Goal: Use online tool/utility: Utilize a website feature to perform a specific function

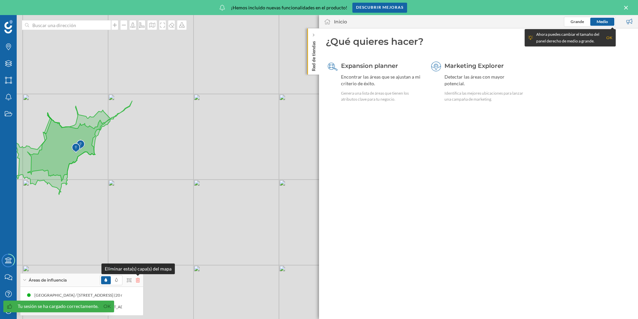
click at [138, 279] on icon at bounding box center [138, 279] width 4 height 5
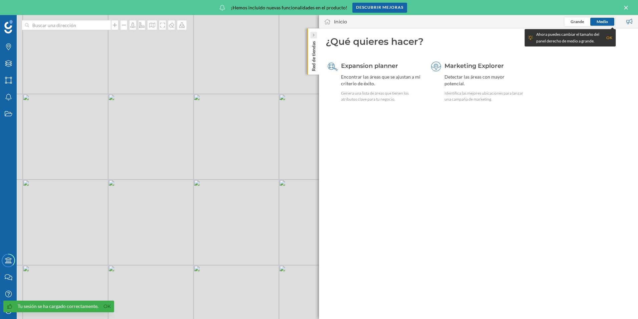
click at [315, 32] on div at bounding box center [314, 35] width 7 height 7
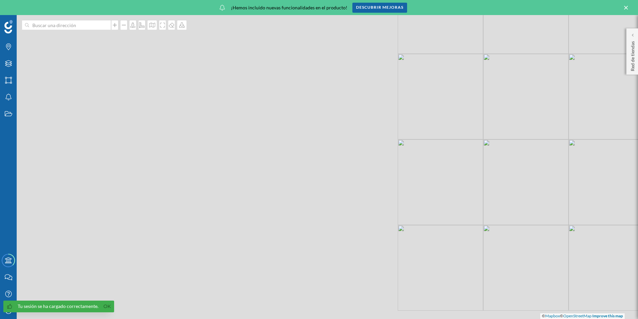
drag, startPoint x: 181, startPoint y: 152, endPoint x: 543, endPoint y: 121, distance: 363.3
click at [558, 121] on div "© Mapbox © OpenStreetMap Improve this map" at bounding box center [319, 167] width 638 height 304
drag, startPoint x: 298, startPoint y: 197, endPoint x: 419, endPoint y: 86, distance: 165.2
click at [432, 59] on div "© Mapbox © OpenStreetMap Improve this map" at bounding box center [319, 167] width 638 height 304
drag, startPoint x: 218, startPoint y: 179, endPoint x: 467, endPoint y: 20, distance: 295.4
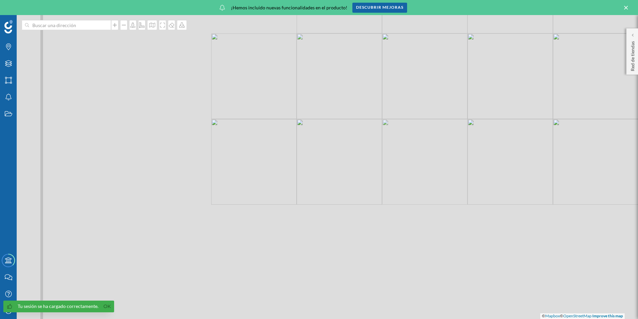
click at [484, 0] on html "Tu sesión se ha cargado correctamente. Ok Marcas Capas Áreas Notificaciones Est…" at bounding box center [319, 159] width 638 height 319
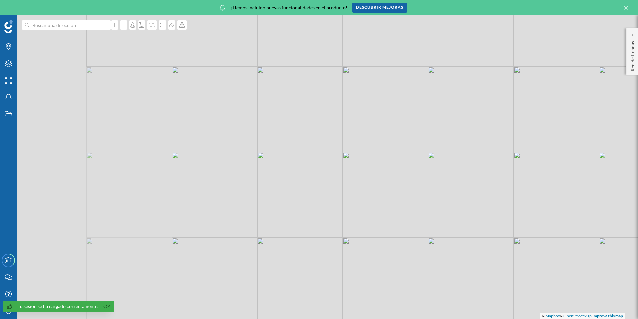
drag, startPoint x: 388, startPoint y: 132, endPoint x: 465, endPoint y: 108, distance: 80.2
click at [465, 108] on div "© Mapbox © OpenStreetMap Improve this map" at bounding box center [319, 167] width 638 height 304
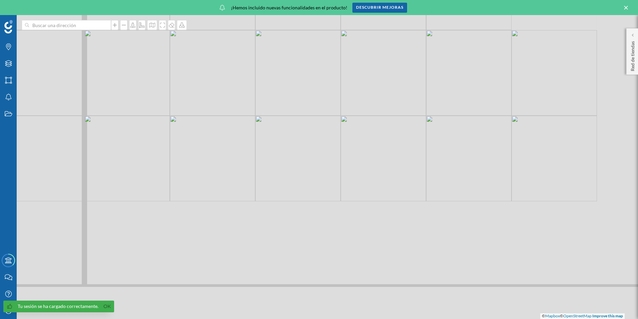
drag, startPoint x: 493, startPoint y: 164, endPoint x: 370, endPoint y: -16, distance: 217.7
click at [370, 0] on html "Tu sesión se ha cargado correctamente. Ok Marcas Capas Áreas Notificaciones Est…" at bounding box center [319, 159] width 638 height 319
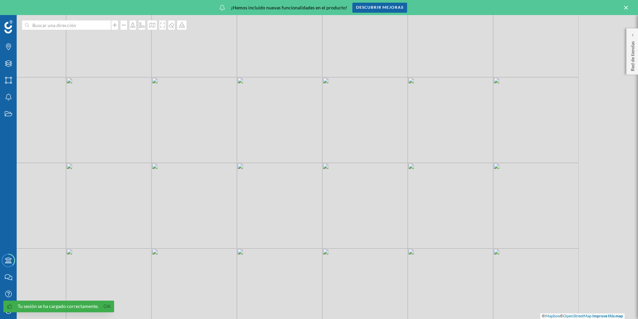
drag, startPoint x: 457, startPoint y: 115, endPoint x: 384, endPoint y: 105, distance: 74.2
click at [377, 102] on div "© Mapbox © OpenStreetMap Improve this map" at bounding box center [319, 167] width 638 height 304
drag, startPoint x: 427, startPoint y: 80, endPoint x: 386, endPoint y: 188, distance: 115.5
click at [386, 188] on div "© Mapbox © OpenStreetMap Improve this map" at bounding box center [319, 167] width 638 height 304
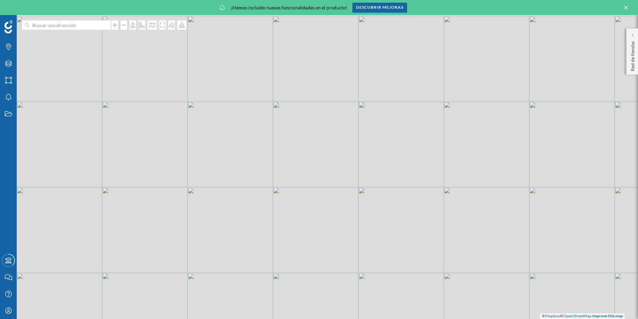
drag, startPoint x: 479, startPoint y: 179, endPoint x: 469, endPoint y: 209, distance: 31.7
click at [469, 209] on div "© Mapbox © OpenStreetMap Improve this map" at bounding box center [319, 167] width 638 height 304
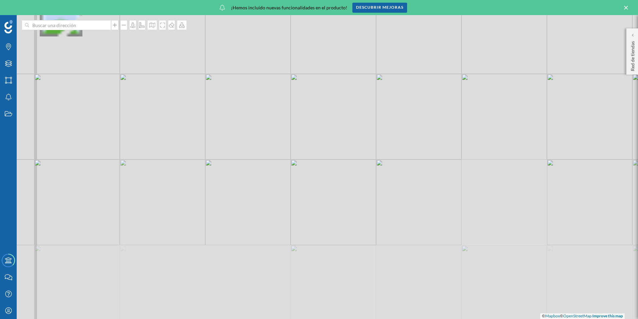
drag, startPoint x: 314, startPoint y: 177, endPoint x: 326, endPoint y: 34, distance: 143.4
click at [326, 34] on div "© Mapbox © OpenStreetMap Improve this map" at bounding box center [319, 167] width 638 height 304
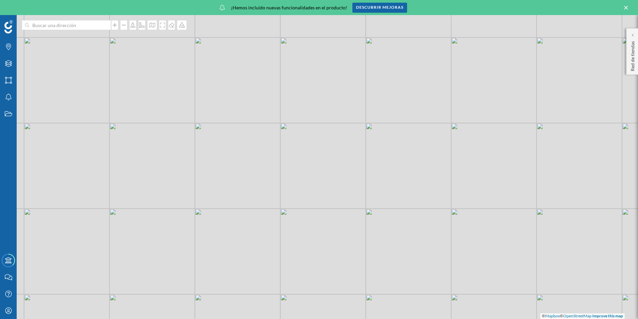
drag, startPoint x: 362, startPoint y: 179, endPoint x: 352, endPoint y: 145, distance: 35.4
click at [352, 145] on div "© Mapbox © OpenStreetMap Improve this map" at bounding box center [319, 167] width 638 height 304
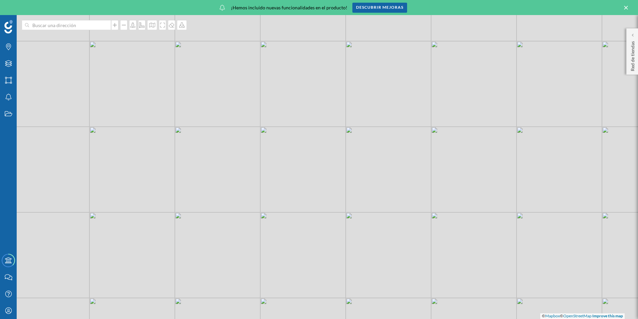
drag, startPoint x: 489, startPoint y: 121, endPoint x: 464, endPoint y: 129, distance: 25.8
click at [467, 127] on div "© Mapbox © OpenStreetMap Improve this map" at bounding box center [319, 167] width 638 height 304
drag, startPoint x: 420, startPoint y: 101, endPoint x: 309, endPoint y: 191, distance: 143.2
click at [309, 191] on div "© Mapbox © OpenStreetMap Improve this map" at bounding box center [319, 167] width 638 height 304
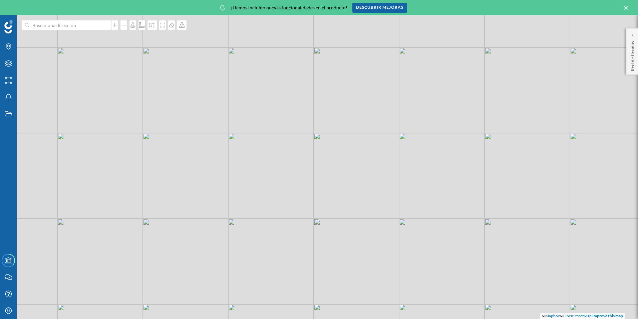
click at [359, 113] on div "© Mapbox © OpenStreetMap Improve this map" at bounding box center [319, 167] width 638 height 304
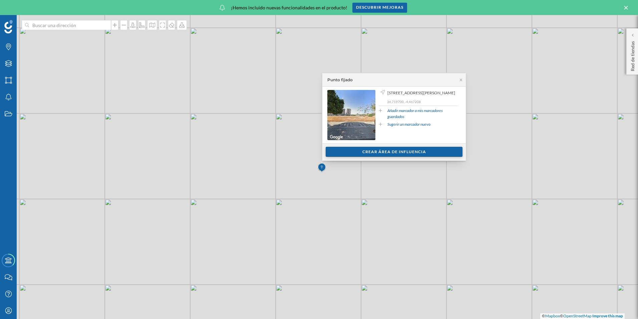
click at [393, 152] on div "Crear área de influencia" at bounding box center [394, 152] width 137 height 10
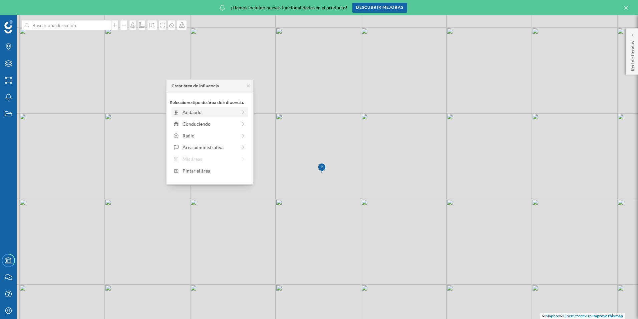
click at [245, 115] on div at bounding box center [243, 112] width 6 height 7
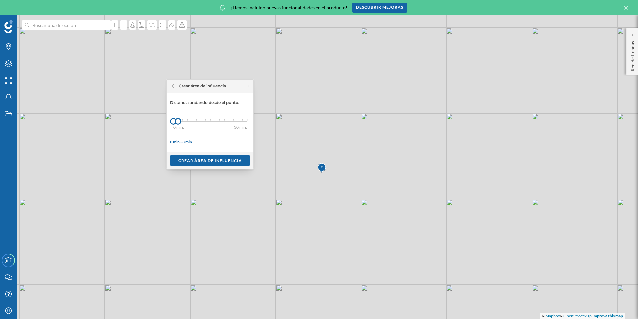
click at [203, 121] on div "0 min. 3 min. 4 min. 5 min. 6 min. 7 min. 8 min. 9 min. 10 min. 11 min. 12 min.…" at bounding box center [210, 122] width 74 height 2
click at [207, 121] on div "0 min. 3 min. 4 min. 5 min. 6 min. 7 min. 8 min. 9 min. 10 min. 11 min. 12 min.…" at bounding box center [210, 122] width 74 height 2
click at [209, 121] on div "0 min. 3 min. 4 min. 5 min. 6 min. 7 min. 8 min. 9 min. 10 min. 11 min. 12 min.…" at bounding box center [210, 122] width 74 height 2
click at [208, 161] on div "Crear área de influencia" at bounding box center [210, 160] width 80 height 10
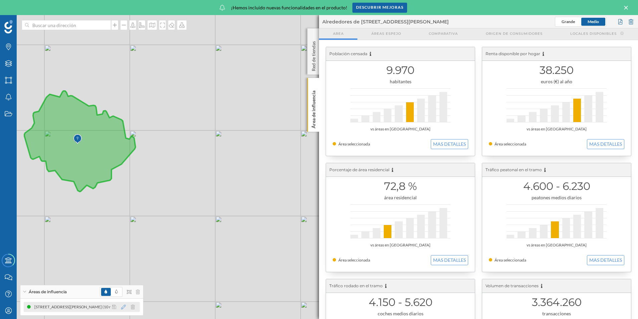
click at [123, 306] on icon at bounding box center [123, 306] width 5 height 5
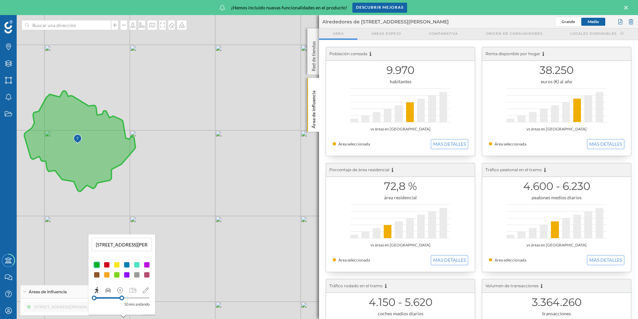
click at [137, 297] on div at bounding box center [121, 297] width 55 height 1
click at [142, 297] on div "14 min andando" at bounding box center [122, 296] width 60 height 21
click at [143, 298] on div "14 min andando" at bounding box center [122, 296] width 60 height 21
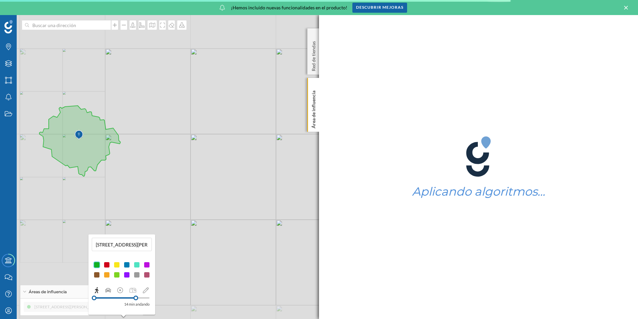
click at [144, 298] on div at bounding box center [121, 297] width 55 height 1
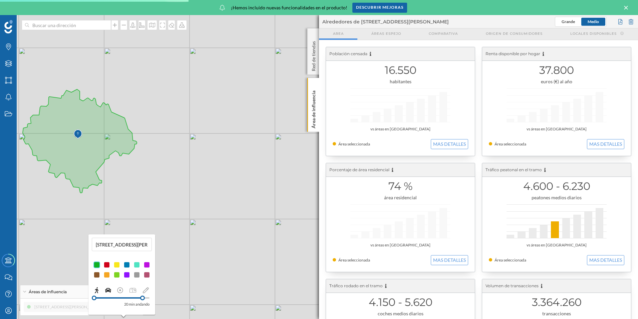
click at [106, 289] on icon at bounding box center [108, 290] width 6 height 5
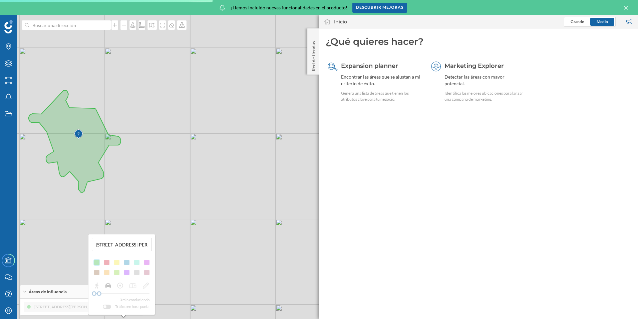
click at [114, 293] on div "3 min conduciendo Tráfico en hora punta" at bounding box center [122, 296] width 60 height 28
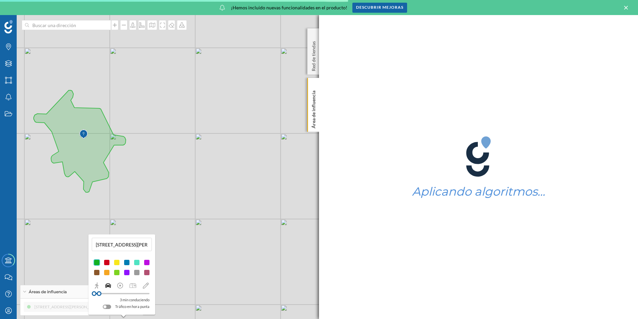
click at [114, 293] on div at bounding box center [121, 293] width 55 height 1
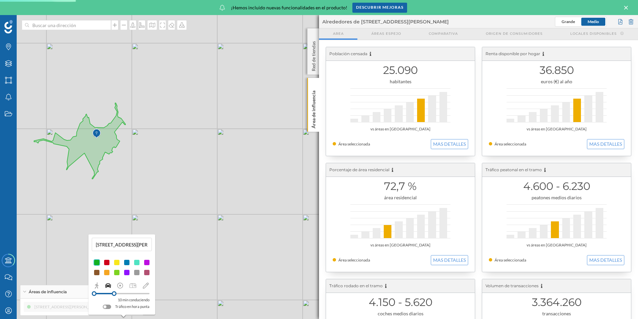
click at [132, 293] on div at bounding box center [121, 293] width 55 height 1
click at [121, 293] on div "20 min conduciendo Tráfico en hora punta" at bounding box center [122, 296] width 60 height 28
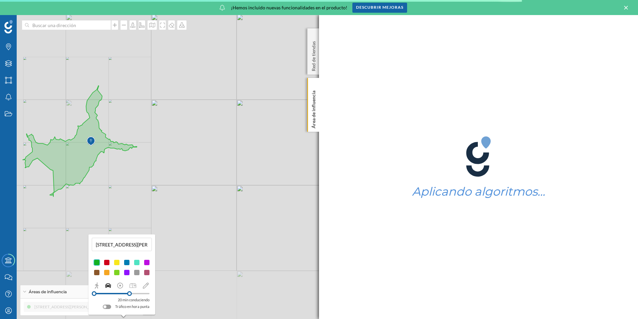
click at [123, 294] on div at bounding box center [121, 293] width 55 height 6
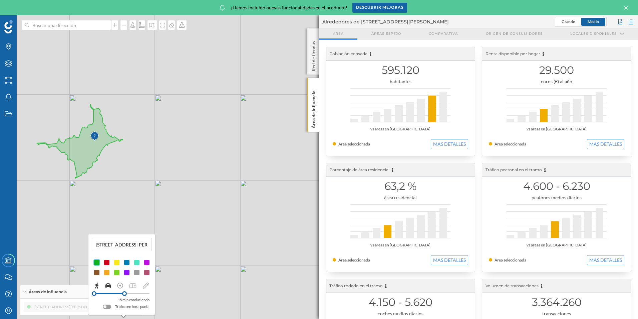
click at [97, 285] on icon at bounding box center [97, 285] width 4 height 6
